Goal: Task Accomplishment & Management: Manage account settings

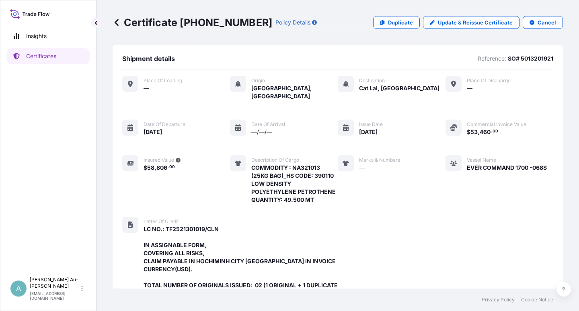
scroll to position [255, 0]
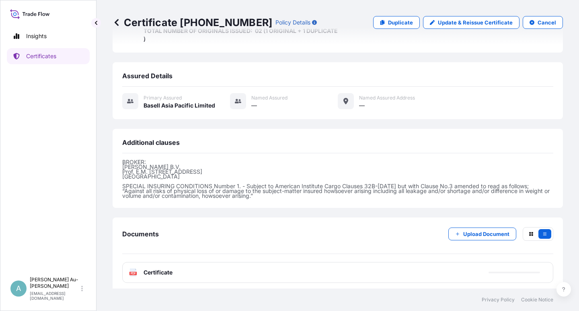
click at [42, 57] on p "Certificates" at bounding box center [41, 56] width 30 height 8
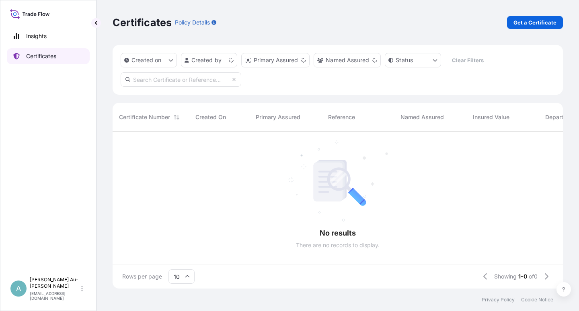
scroll to position [155, 443]
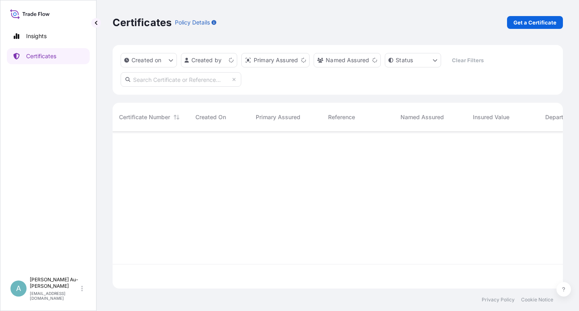
click at [167, 80] on input "text" at bounding box center [181, 79] width 121 height 14
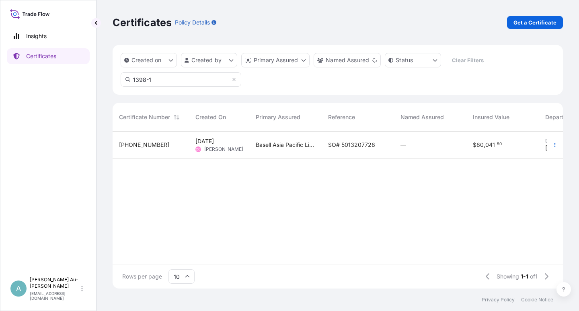
type input "1398-1"
click at [335, 145] on span "SO# 5013207728" at bounding box center [351, 145] width 47 height 8
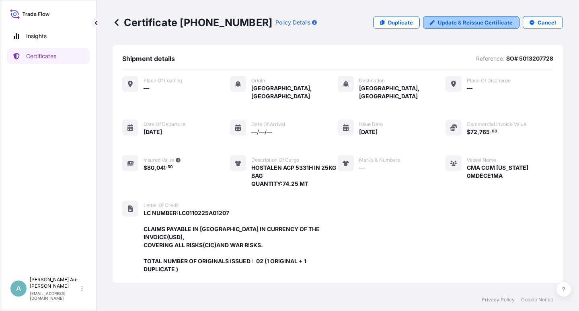
click at [452, 25] on p "Update & Reissue Certificate" at bounding box center [475, 22] width 75 height 8
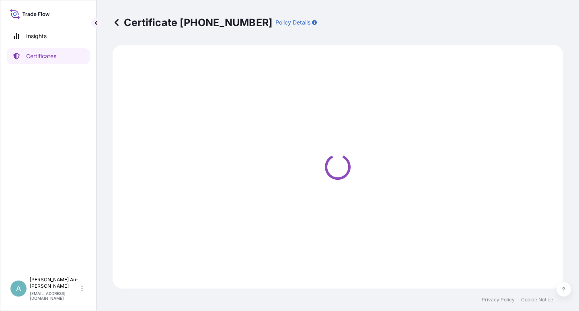
select select "Sea"
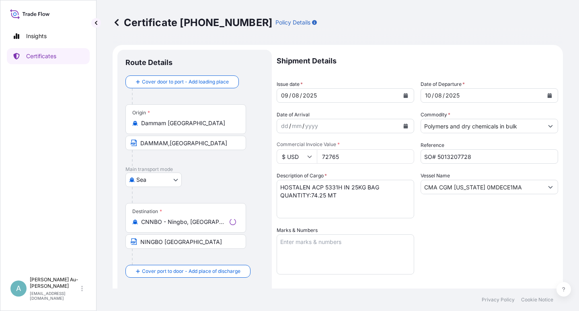
select select "32034"
click at [403, 94] on icon "Calendar" at bounding box center [405, 95] width 4 height 5
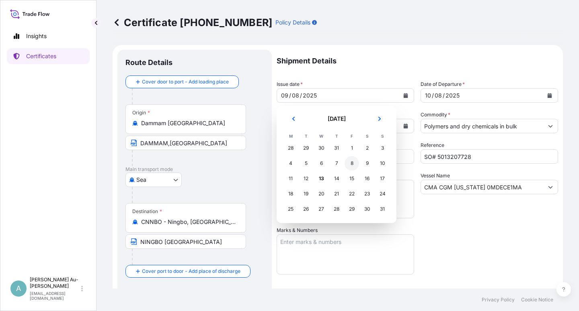
click at [353, 165] on div "8" at bounding box center [351, 163] width 14 height 14
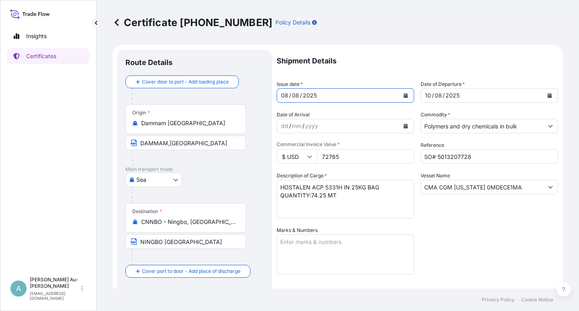
click at [547, 94] on button "Calendar" at bounding box center [549, 95] width 13 height 13
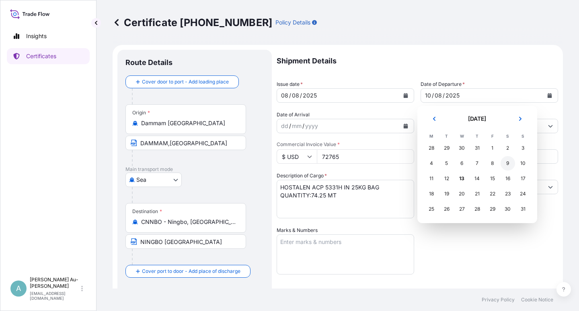
click at [507, 164] on div "9" at bounding box center [507, 163] width 14 height 14
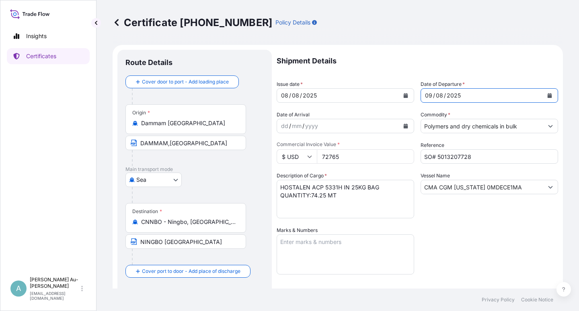
click at [482, 256] on div "Shipment Details Issue date * [DATE] Date of Departure * [DATE] Date of Arrival…" at bounding box center [416, 256] width 281 height 413
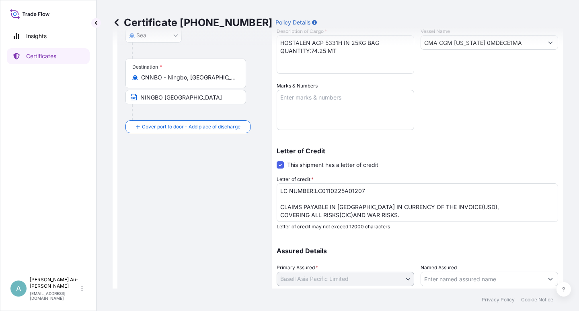
scroll to position [197, 0]
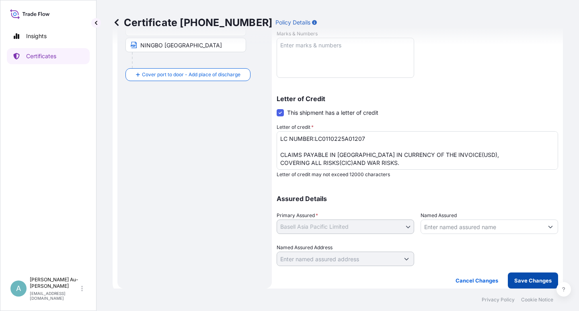
click at [519, 284] on p "Save Changes" at bounding box center [532, 281] width 37 height 8
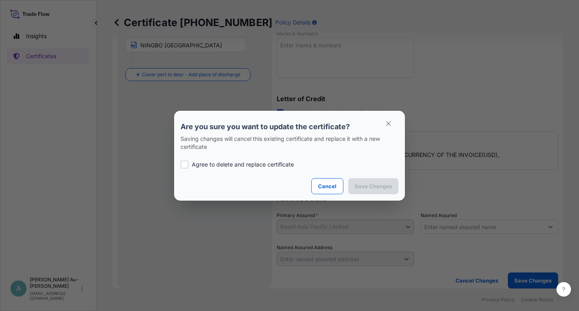
click at [223, 166] on p "Agree to delete and replace certificate" at bounding box center [243, 165] width 102 height 8
checkbox input "true"
click at [377, 188] on p "Save Changes" at bounding box center [372, 186] width 37 height 8
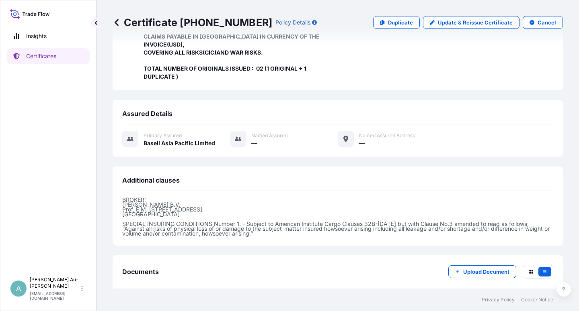
scroll to position [223, 0]
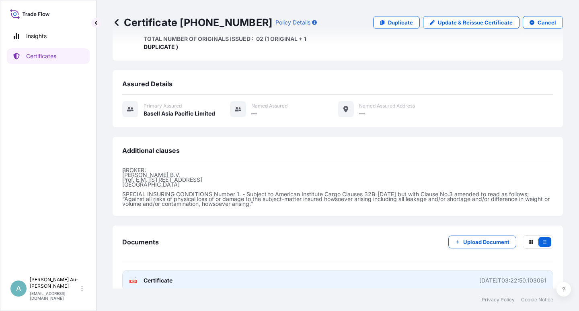
click at [156, 277] on span "Certificate" at bounding box center [157, 281] width 29 height 8
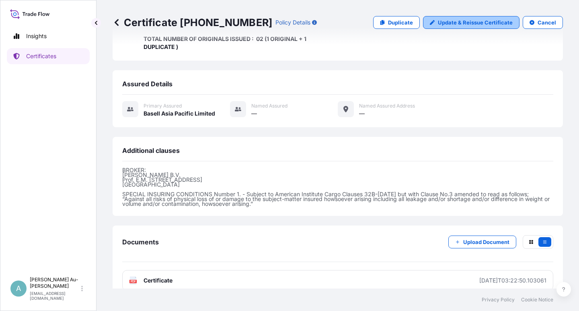
click at [462, 27] on link "Update & Reissue Certificate" at bounding box center [471, 22] width 96 height 13
select select "Sea"
select select "32034"
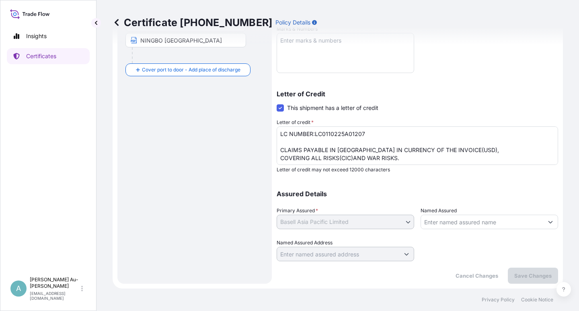
scroll to position [197, 0]
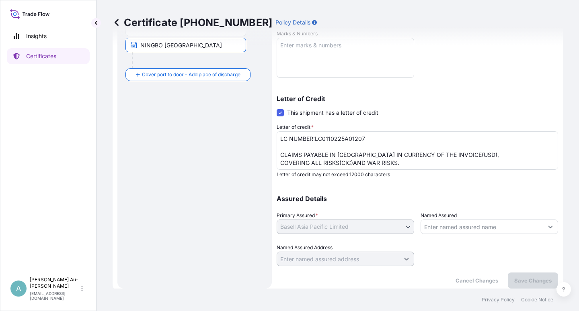
click at [162, 48] on input "NINGBO [GEOGRAPHIC_DATA]" at bounding box center [185, 45] width 121 height 14
type input "NINGBO, [GEOGRAPHIC_DATA]"
click at [480, 92] on div "Letter of Credit This shipment has a letter of credit Letter of credit * LC NUM…" at bounding box center [416, 132] width 281 height 92
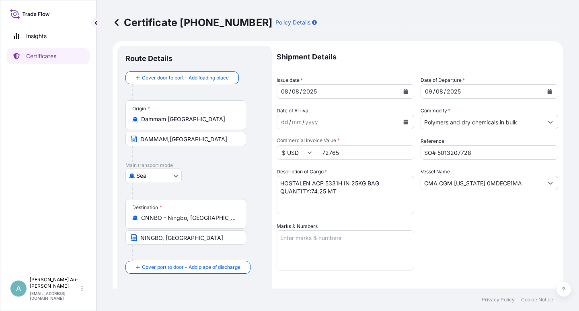
scroll to position [0, 0]
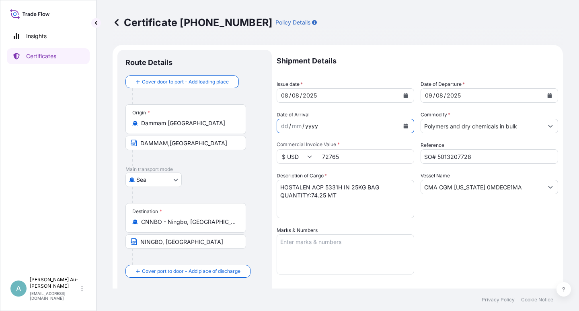
click at [401, 92] on button "Calendar" at bounding box center [405, 95] width 13 height 13
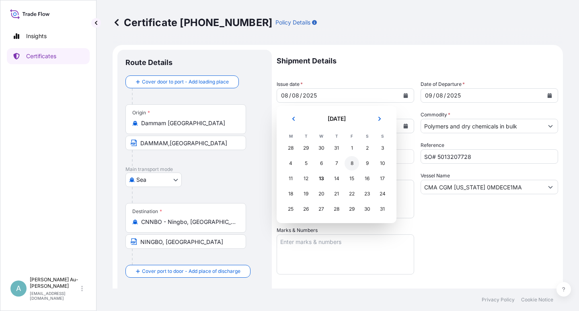
click at [352, 164] on div "8" at bounding box center [351, 163] width 14 height 14
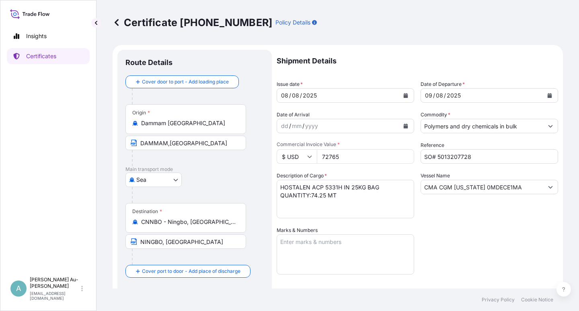
click at [469, 230] on div "Shipment Details Issue date * [DATE] Date of Departure * [DATE] Date of Arrival…" at bounding box center [416, 256] width 281 height 413
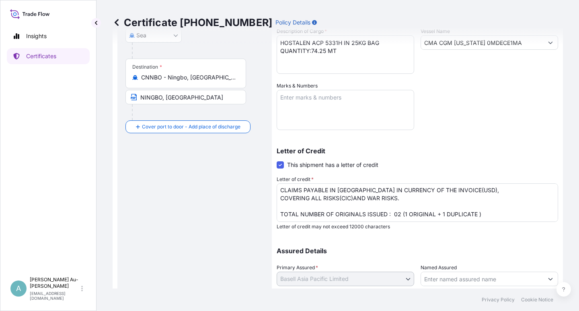
scroll to position [197, 0]
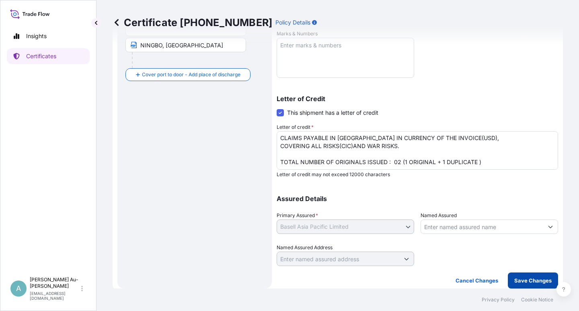
click at [517, 281] on p "Save Changes" at bounding box center [532, 281] width 37 height 8
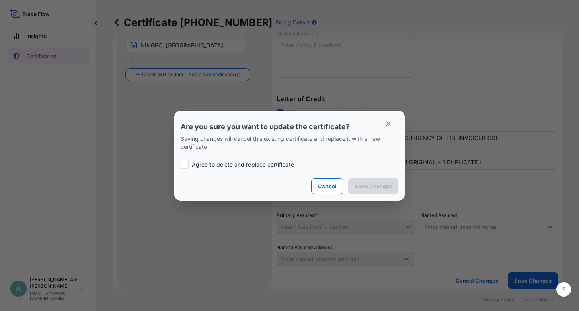
click at [196, 168] on p "Agree to delete and replace certificate" at bounding box center [243, 165] width 102 height 8
checkbox input "true"
click at [370, 182] on button "Save Changes" at bounding box center [373, 186] width 50 height 16
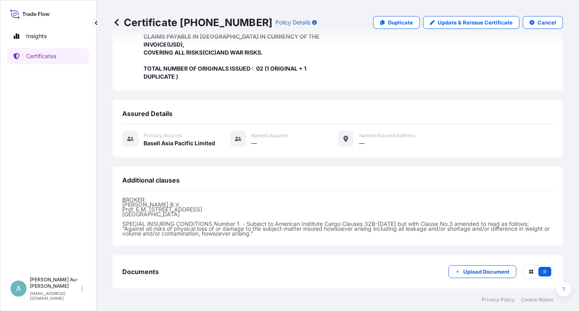
scroll to position [223, 0]
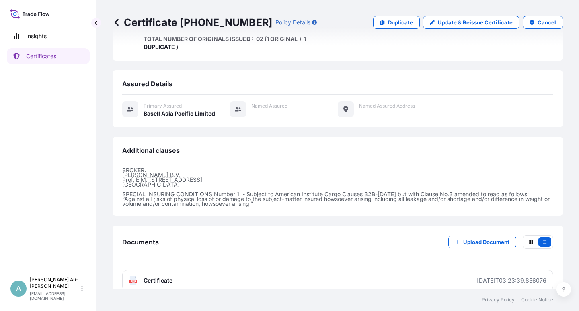
click at [166, 277] on span "Certificate" at bounding box center [157, 281] width 29 height 8
click at [45, 59] on p "Certificates" at bounding box center [41, 56] width 30 height 8
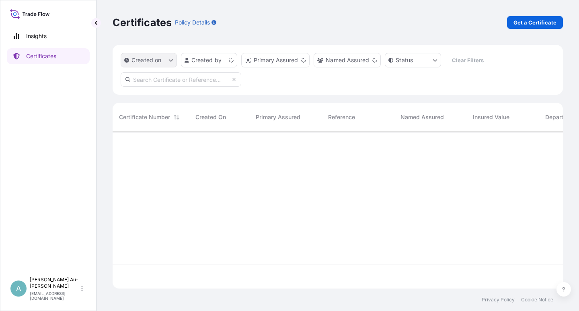
scroll to position [155, 443]
click at [172, 82] on input "text" at bounding box center [181, 79] width 121 height 14
type input "1340-2"
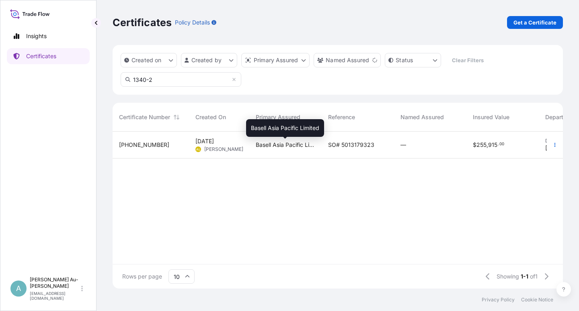
click at [274, 143] on span "Basell Asia Pacific Limited" at bounding box center [285, 145] width 59 height 8
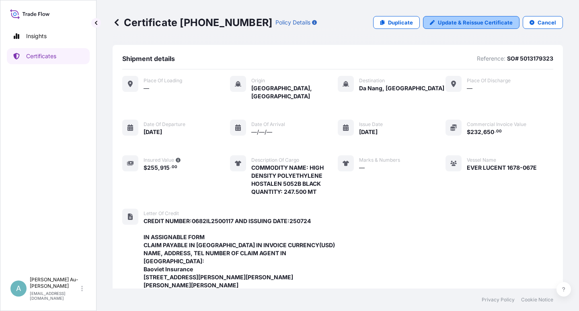
click at [450, 26] on p "Update & Reissue Certificate" at bounding box center [475, 22] width 75 height 8
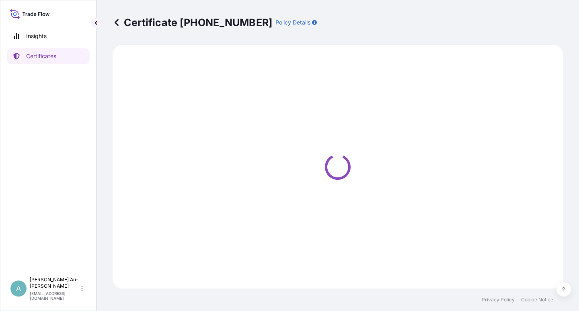
select select "Sea"
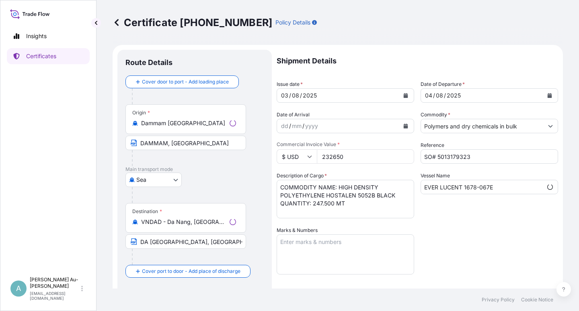
scroll to position [25, 0]
select select "32034"
click at [403, 95] on icon "Calendar" at bounding box center [405, 95] width 5 height 5
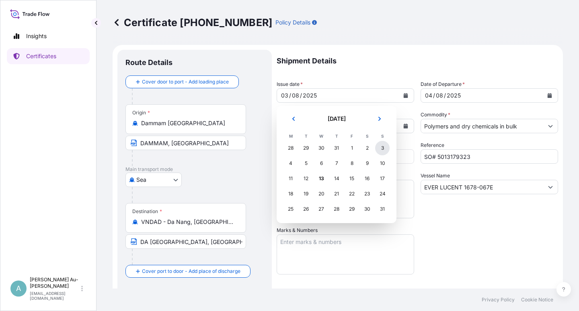
click at [380, 147] on div "3" at bounding box center [382, 148] width 14 height 14
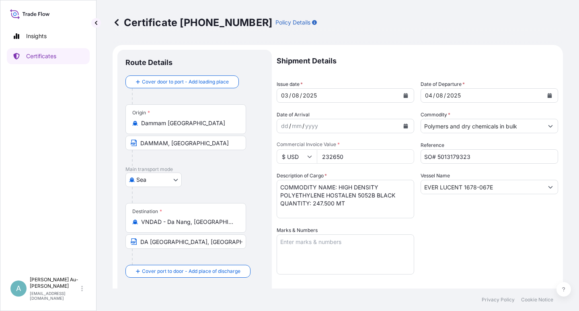
click at [468, 232] on div "Shipment Details Issue date * [DATE] Date of Departure * [DATE] Date of Arrival…" at bounding box center [416, 256] width 281 height 413
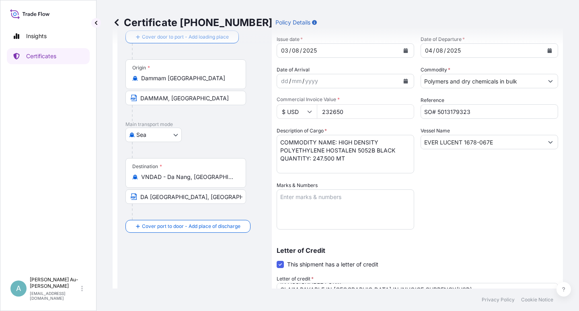
scroll to position [48, 0]
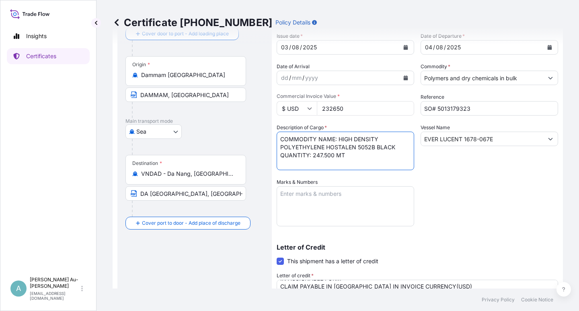
click at [353, 141] on textarea "COMMODITY NAME: HIGH DENSITY POLYETHYLENE HOSTALEN 5052B BLACK QUANTITY: 247.50…" at bounding box center [344, 151] width 137 height 39
click at [352, 151] on textarea "COMMODITY NAME: HIGH DENSITY POLYETHYLENE HOSTALEN 5052B BLACK QUANTITY: 247.50…" at bounding box center [344, 151] width 137 height 39
type textarea "COMMODITY NAME: HIGH DENSITY POLYETHYLENE HOSTALEN 5052B BLACK QUANTITY: 247.50…"
click at [455, 211] on div "Shipment Details Issue date * [DATE] Date of Departure * [DATE] Date of Arrival…" at bounding box center [416, 208] width 281 height 413
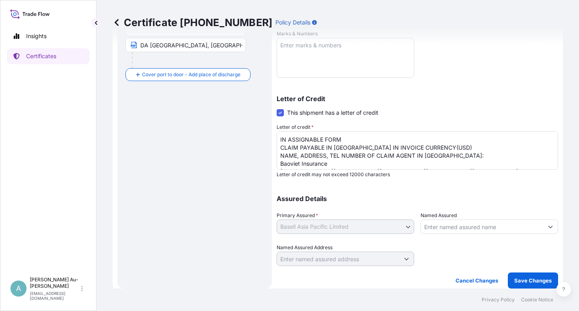
scroll to position [0, 0]
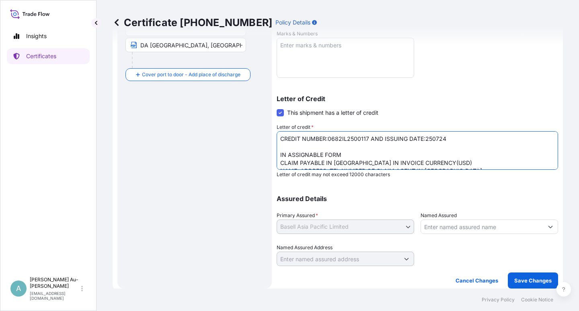
click at [343, 155] on textarea "CREDIT NUMBER:0682IL2500117 AND ISSUING DATE:250724 IN ASSIGNABLE FORM CLAIM PA…" at bounding box center [416, 150] width 281 height 39
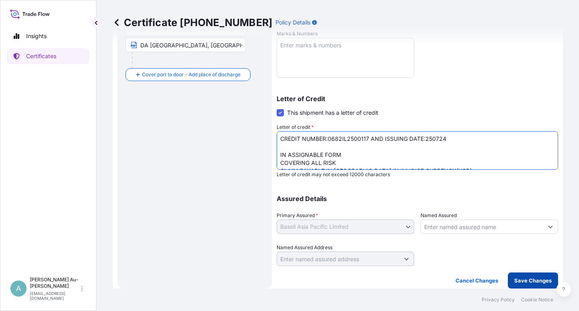
type textarea "CREDIT NUMBER:0682IL2500117 AND ISSUING DATE:250724 IN ASSIGNABLE FORM COVERING…"
click at [534, 286] on button "Save Changes" at bounding box center [532, 281] width 50 height 16
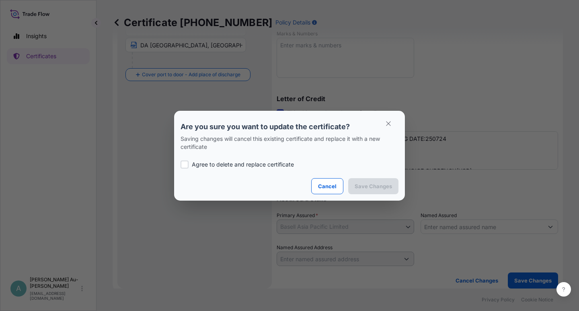
click at [201, 164] on p "Agree to delete and replace certificate" at bounding box center [243, 165] width 102 height 8
checkbox input "true"
click at [357, 184] on p "Save Changes" at bounding box center [372, 186] width 37 height 8
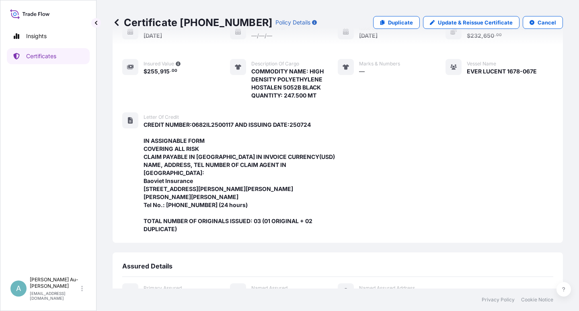
scroll to position [279, 0]
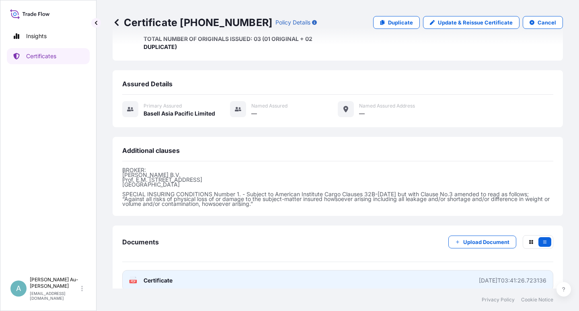
click at [161, 277] on span "Certificate" at bounding box center [157, 281] width 29 height 8
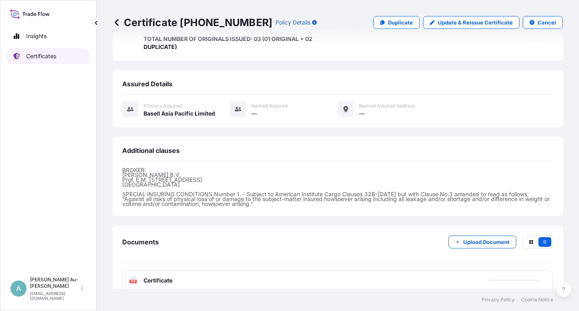
click at [68, 59] on link "Certificates" at bounding box center [48, 56] width 83 height 16
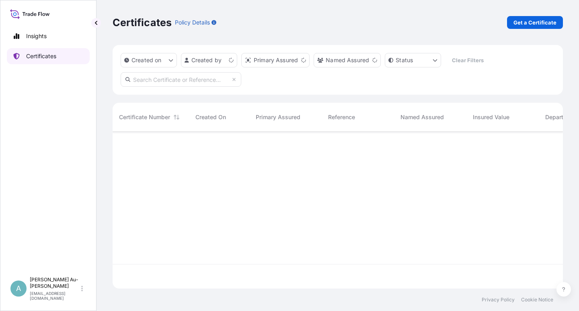
scroll to position [155, 443]
click at [203, 82] on input "text" at bounding box center [181, 79] width 121 height 14
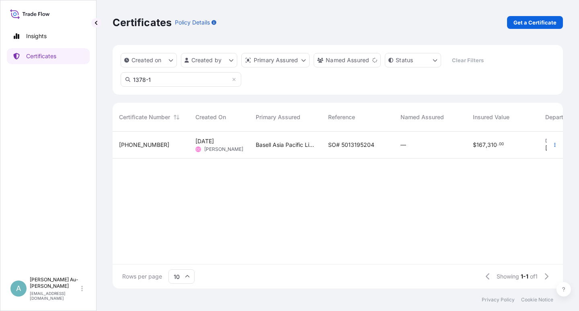
type input "1378-1"
click at [323, 148] on div "SO# 5013195204" at bounding box center [357, 145] width 72 height 27
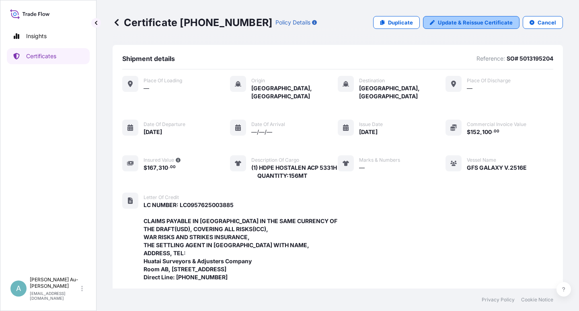
click at [453, 21] on p "Update & Reissue Certificate" at bounding box center [475, 22] width 75 height 8
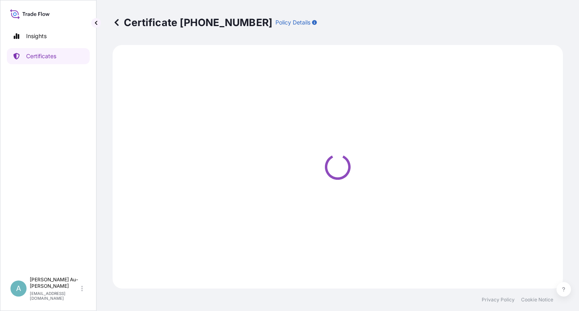
select select "Sea"
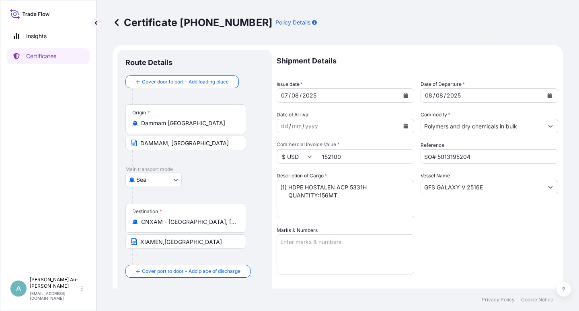
select select "32034"
click at [403, 96] on icon "Calendar" at bounding box center [405, 95] width 4 height 5
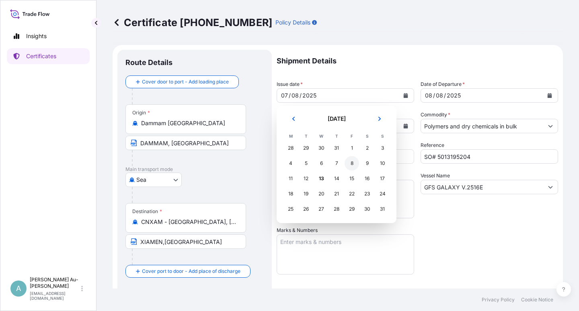
click at [354, 167] on div "8" at bounding box center [351, 163] width 14 height 14
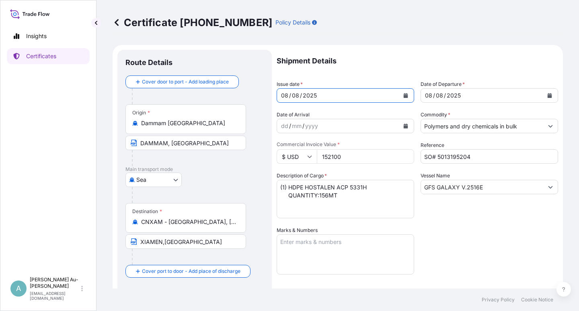
click at [543, 99] on button "Calendar" at bounding box center [549, 95] width 13 height 13
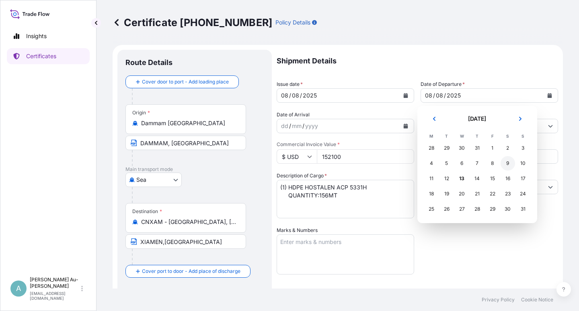
click at [505, 164] on div "9" at bounding box center [507, 163] width 14 height 14
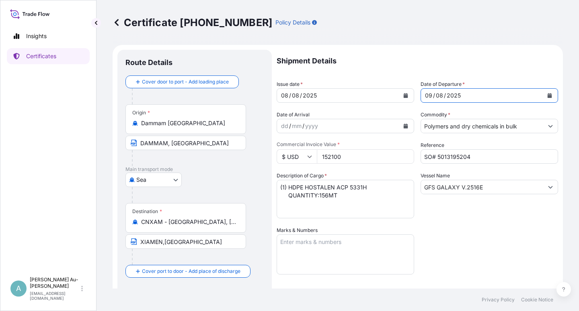
click at [484, 246] on div "Shipment Details Issue date * [DATE] Date of Departure * [DATE] Date of Arrival…" at bounding box center [416, 256] width 281 height 413
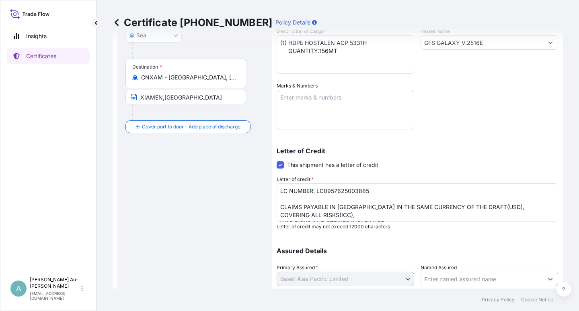
scroll to position [197, 0]
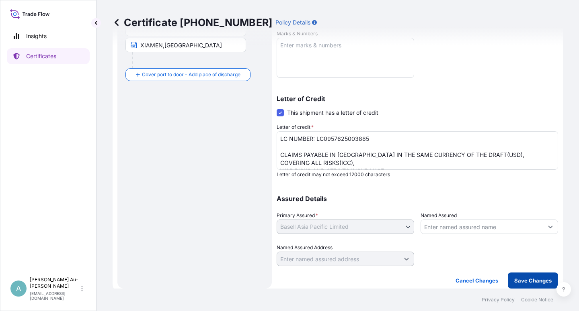
click at [527, 281] on p "Save Changes" at bounding box center [532, 281] width 37 height 8
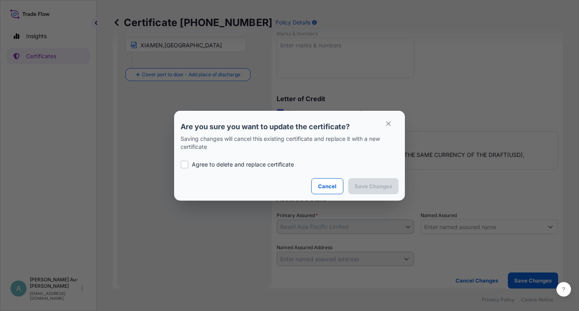
click at [238, 164] on p "Agree to delete and replace certificate" at bounding box center [243, 165] width 102 height 8
checkbox input "true"
click at [368, 185] on p "Save Changes" at bounding box center [372, 186] width 37 height 8
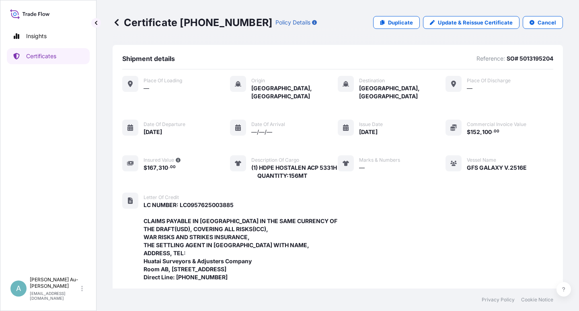
click at [351, 224] on div "Place of Loading — Origin [GEOGRAPHIC_DATA], [GEOGRAPHIC_DATA] Destination [GEO…" at bounding box center [337, 191] width 431 height 243
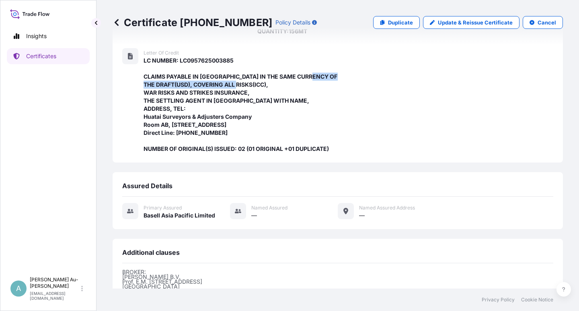
scroll to position [263, 0]
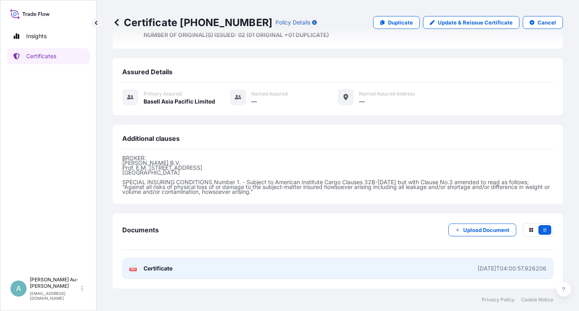
click at [162, 274] on link "PDF Certificate [DATE]T04:00:57.926206" at bounding box center [337, 268] width 431 height 21
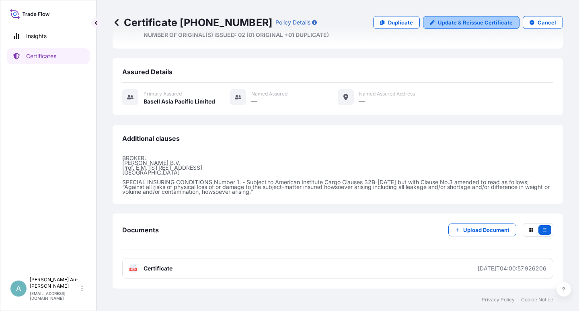
click at [456, 23] on p "Update & Reissue Certificate" at bounding box center [475, 22] width 75 height 8
select select "Sea"
select select "32034"
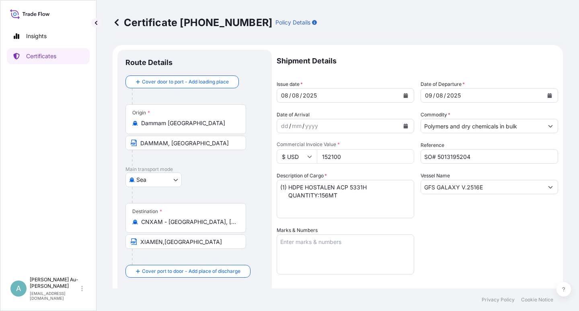
click at [399, 96] on button "Calendar" at bounding box center [405, 95] width 13 height 13
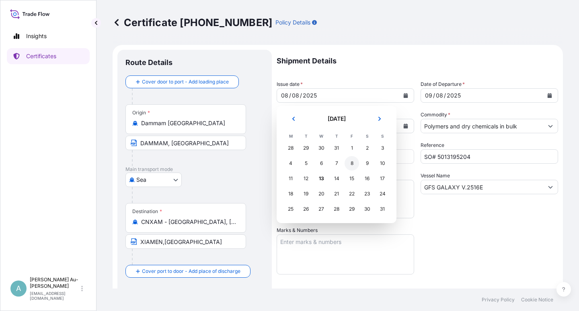
click at [351, 165] on div "8" at bounding box center [351, 163] width 14 height 14
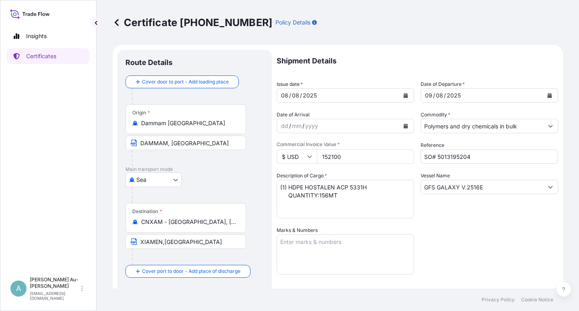
drag, startPoint x: 445, startPoint y: 229, endPoint x: 437, endPoint y: 229, distance: 8.4
click at [442, 229] on div "Shipment Details Issue date * [DATE] Date of Departure * [DATE] Date of Arrival…" at bounding box center [416, 256] width 281 height 413
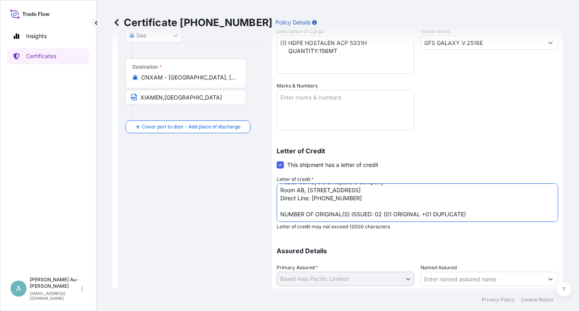
scroll to position [64, 0]
drag, startPoint x: 280, startPoint y: 210, endPoint x: 381, endPoint y: 194, distance: 102.5
click at [381, 194] on textarea "LC NUMBER: LC0957625003885 CLAIMS PAYABLE IN [GEOGRAPHIC_DATA] IN THE SAME CURR…" at bounding box center [416, 203] width 281 height 39
paste textarea "15F [GEOGRAPHIC_DATA] [STREET_ADDRESS] Direct Line: Main: [PHONE_NUMBER]"
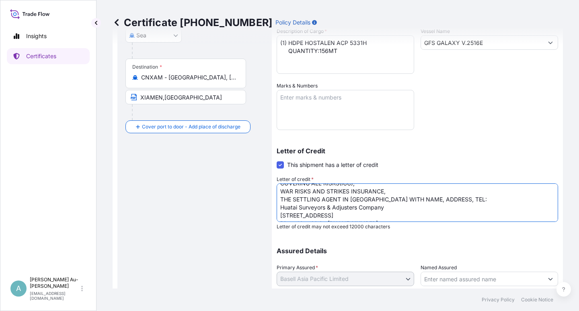
scroll to position [40, 0]
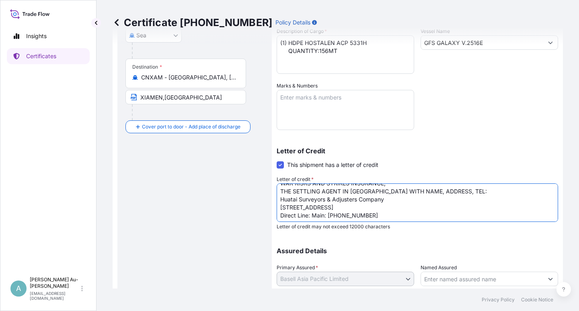
drag, startPoint x: 280, startPoint y: 216, endPoint x: 283, endPoint y: 221, distance: 5.0
click at [281, 217] on textarea "LC NUMBER: LC0957625003885 CLAIMS PAYABLE IN [GEOGRAPHIC_DATA] IN THE SAME CURR…" at bounding box center [416, 203] width 281 height 39
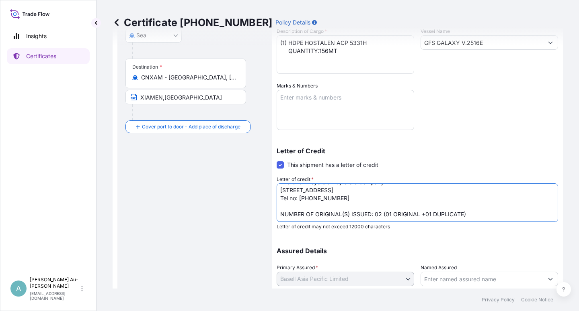
scroll to position [197, 0]
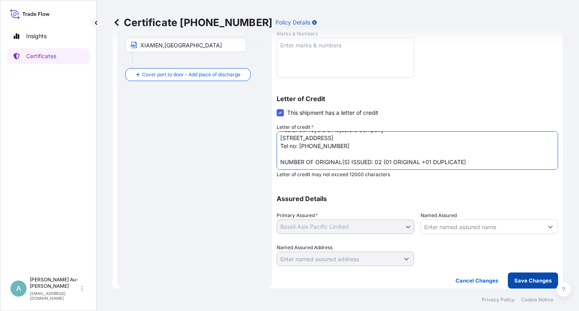
type textarea "LC NUMBER: LC0957625003885 CLAIMS PAYABLE IN [GEOGRAPHIC_DATA] IN THE SAME CURR…"
click at [517, 280] on p "Save Changes" at bounding box center [532, 281] width 37 height 8
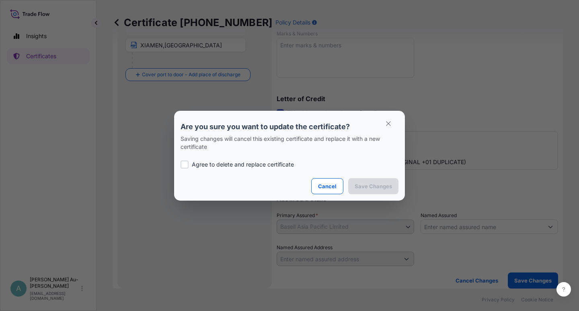
click at [198, 162] on p "Agree to delete and replace certificate" at bounding box center [243, 165] width 102 height 8
checkbox input "true"
click at [371, 188] on p "Save Changes" at bounding box center [372, 186] width 37 height 8
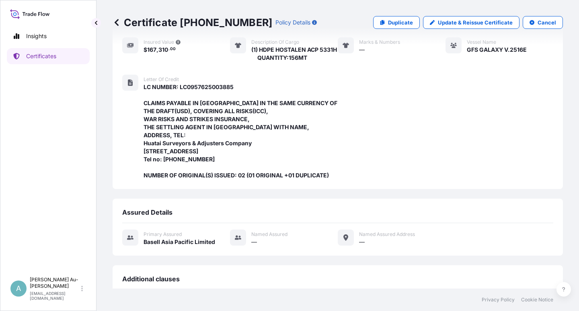
scroll to position [263, 0]
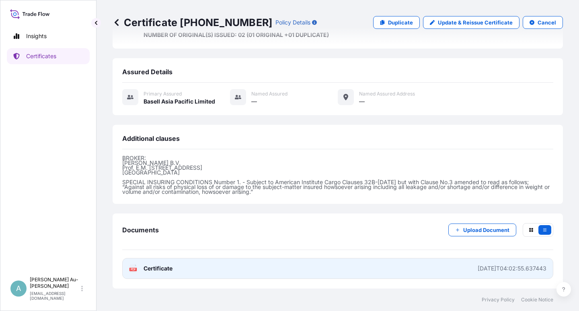
click at [179, 269] on link "PDF Certificate [DATE]T04:02:55.637443" at bounding box center [337, 268] width 431 height 21
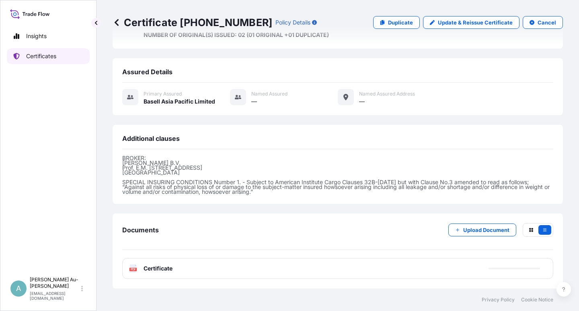
click at [55, 60] on p "Certificates" at bounding box center [41, 56] width 30 height 8
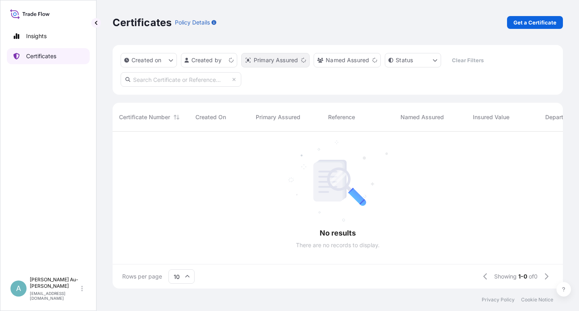
scroll to position [155, 443]
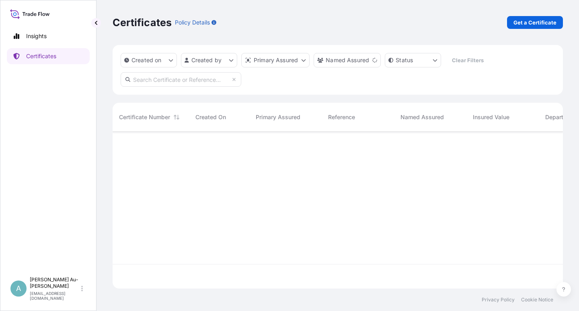
click at [204, 79] on input "text" at bounding box center [181, 79] width 121 height 14
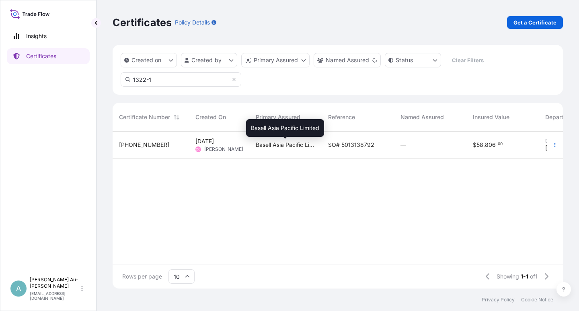
type input "1322-1"
click at [306, 145] on span "Basell Asia Pacific Limited" at bounding box center [285, 145] width 59 height 8
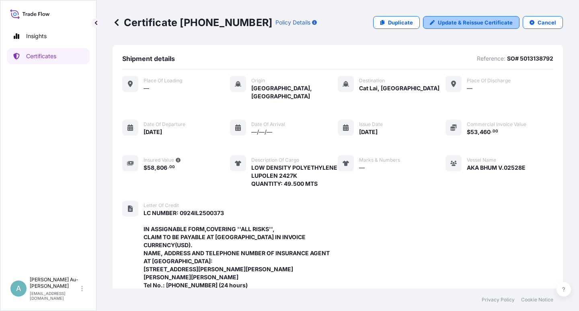
click at [448, 23] on p "Update & Reissue Certificate" at bounding box center [475, 22] width 75 height 8
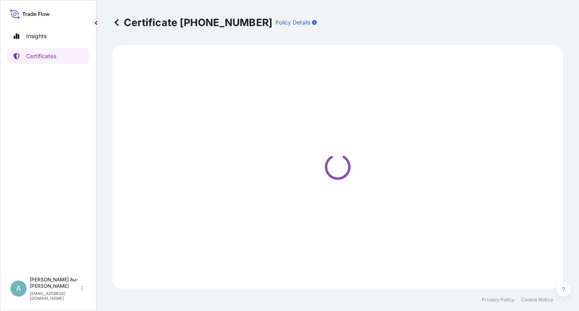
select select "Sea"
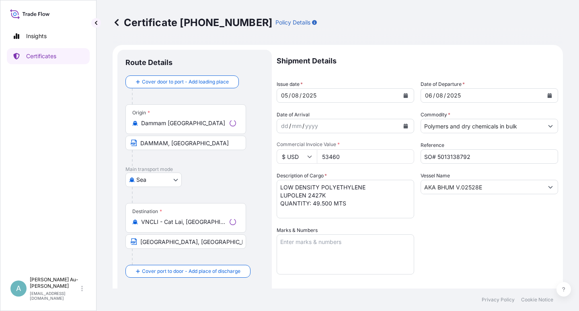
select select "32034"
click at [399, 94] on button "Calendar" at bounding box center [405, 95] width 13 height 13
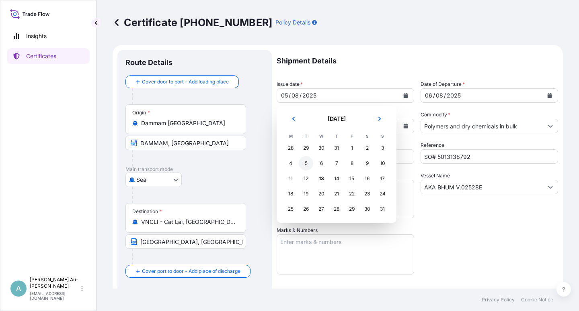
click at [309, 164] on div "5" at bounding box center [306, 163] width 14 height 14
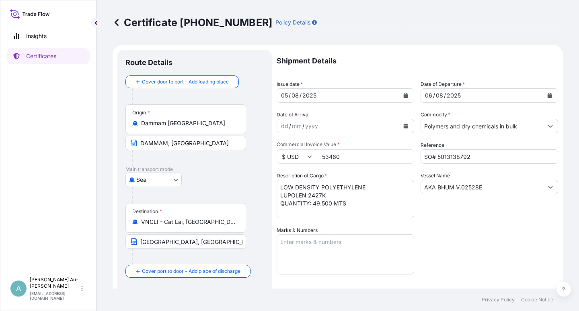
drag, startPoint x: 458, startPoint y: 243, endPoint x: 444, endPoint y: 231, distance: 19.1
click at [456, 239] on div "Shipment Details Issue date * [DATE] Date of Departure * [DATE] Date of Arrival…" at bounding box center [416, 256] width 281 height 413
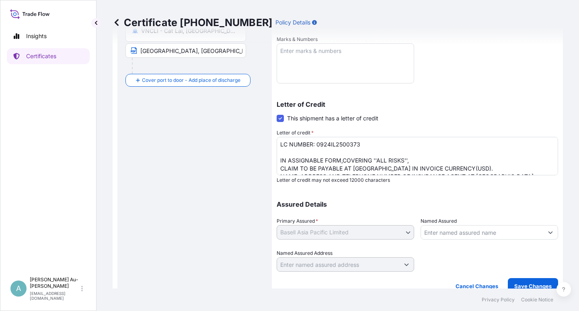
scroll to position [197, 0]
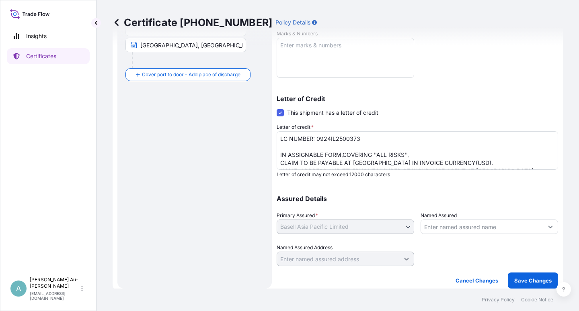
click at [373, 139] on textarea "LC NUMBER: 0924IL2500373 IN ASSIGNABLE FORM,COVERING ''ALL RISKS'', CLAIM TO BE…" at bounding box center [416, 150] width 281 height 39
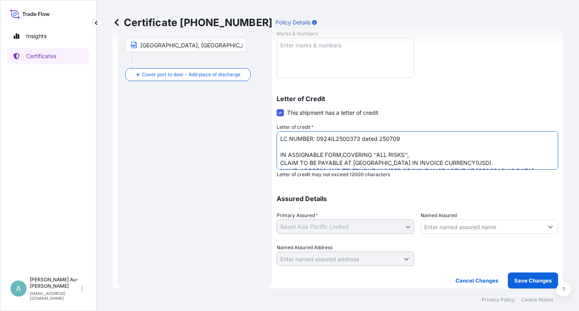
click at [491, 151] on textarea "LC NUMBER: 0924IL2500373 IN ASSIGNABLE FORM,COVERING ''ALL RISKS'', CLAIM TO BE…" at bounding box center [416, 150] width 281 height 39
click at [361, 139] on textarea "LC NUMBER: 0924IL2500373 IN ASSIGNABLE FORM,COVERING ''ALL RISKS'', CLAIM TO BE…" at bounding box center [416, 150] width 281 height 39
type textarea "LC NUMBER: 0924IL2500373 DATED 250709 IN ASSIGNABLE FORM,COVERING ''ALL RISKS''…"
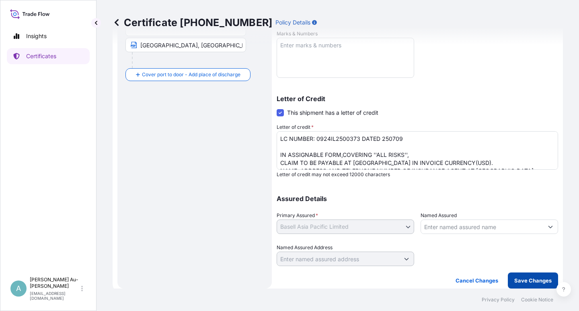
click at [517, 286] on button "Save Changes" at bounding box center [532, 281] width 50 height 16
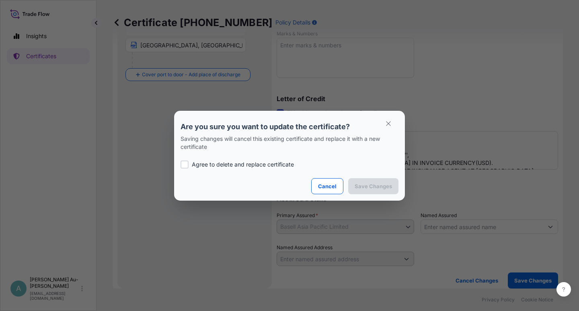
click at [253, 167] on p "Agree to delete and replace certificate" at bounding box center [243, 165] width 102 height 8
checkbox input "true"
click at [385, 191] on button "Save Changes" at bounding box center [373, 186] width 50 height 16
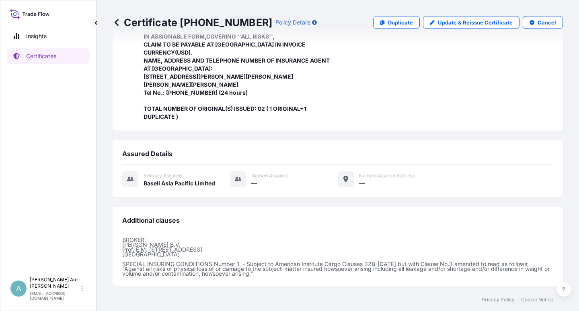
scroll to position [279, 0]
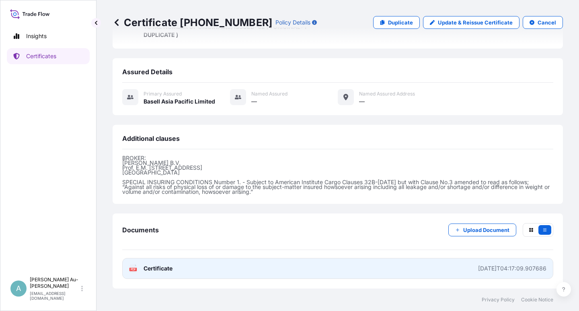
click at [163, 270] on span "Certificate" at bounding box center [157, 269] width 29 height 8
